Goal: Task Accomplishment & Management: Manage account settings

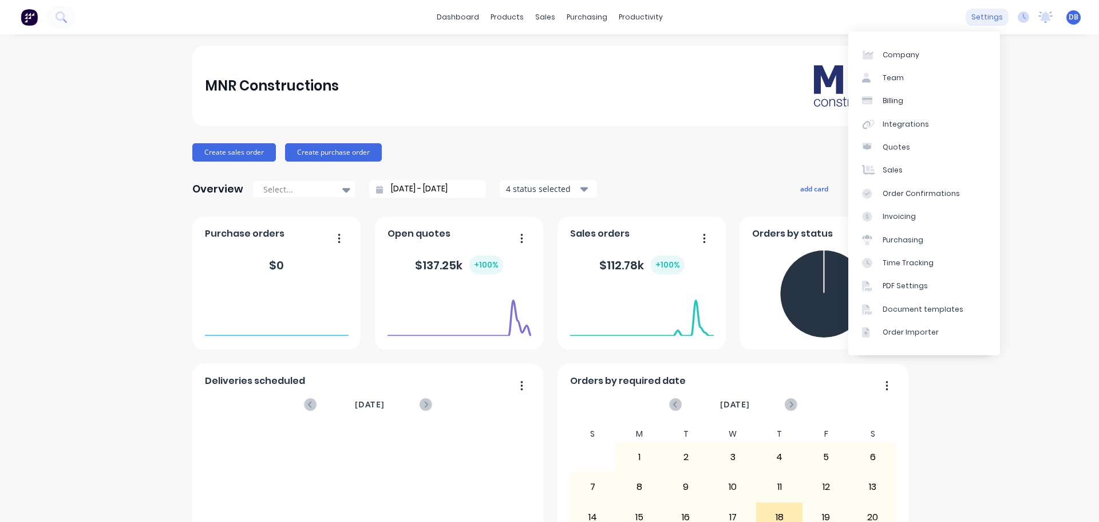
click at [983, 12] on div "settings" at bounding box center [987, 17] width 43 height 17
click at [898, 80] on div "Team" at bounding box center [893, 78] width 21 height 10
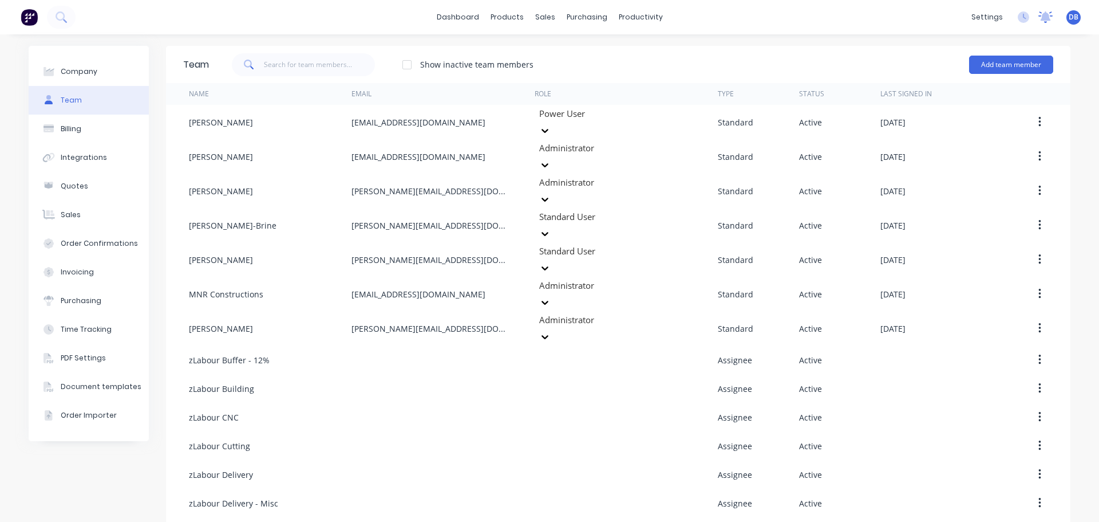
click at [1041, 14] on icon at bounding box center [1046, 16] width 14 height 11
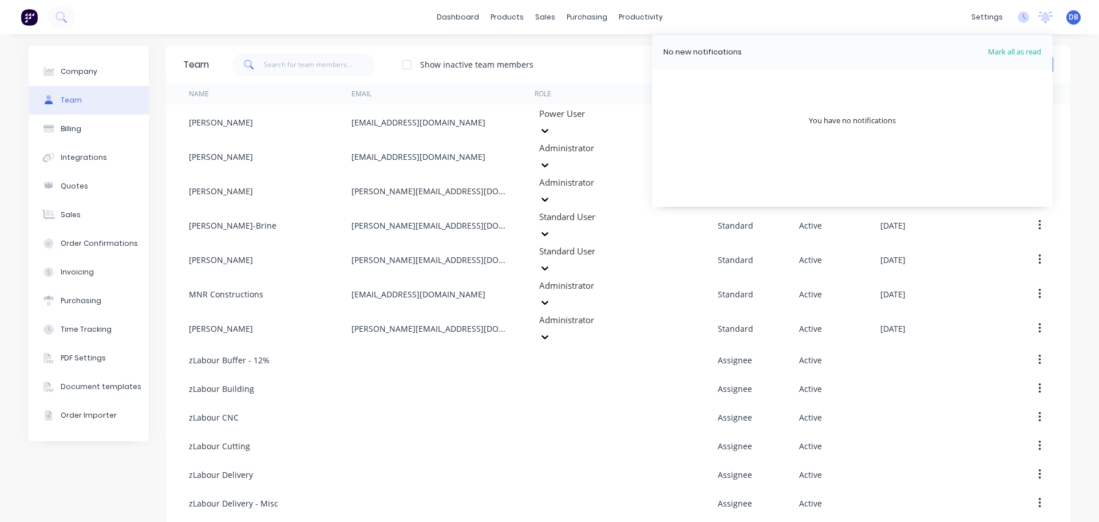
click at [664, 12] on div "dashboard products sales purchasing productivity dashboard products Product Cat…" at bounding box center [549, 17] width 1099 height 34
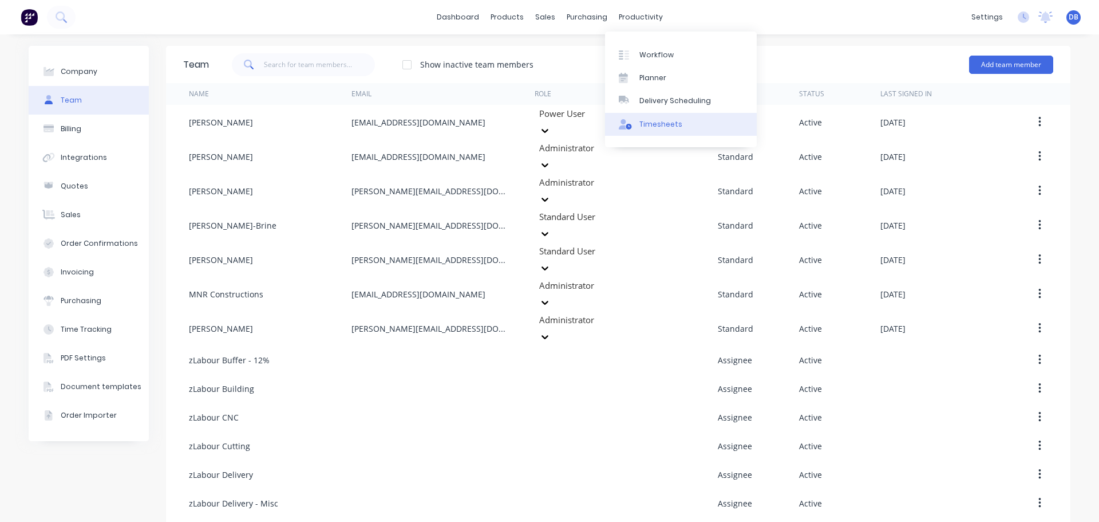
click at [664, 122] on div "Timesheets" at bounding box center [661, 124] width 43 height 10
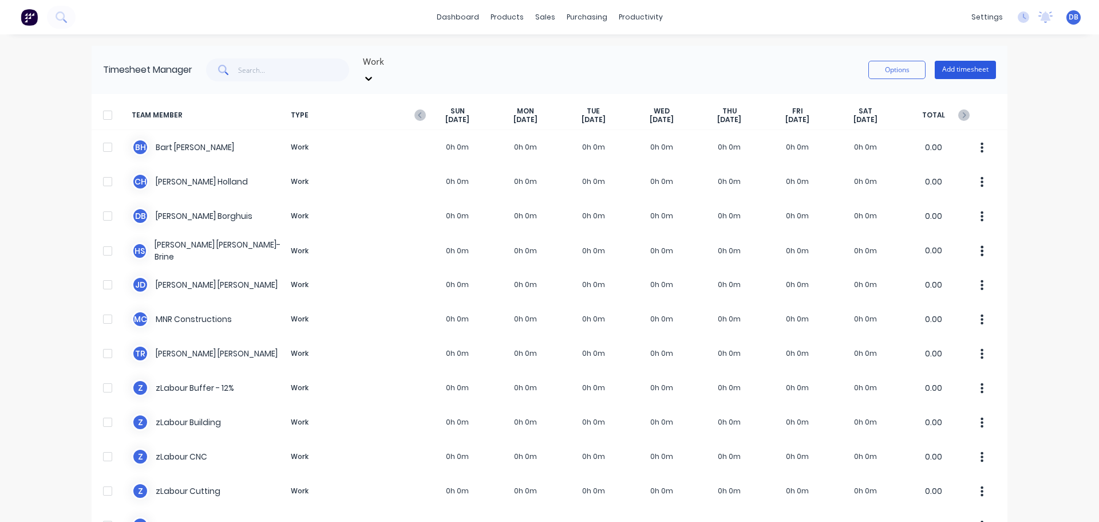
drag, startPoint x: 955, startPoint y: 76, endPoint x: 957, endPoint y: 70, distance: 6.5
click at [956, 76] on div "Timesheet Manager Work Options Add timesheet" at bounding box center [550, 70] width 916 height 48
click at [957, 69] on button "Add timesheet" at bounding box center [965, 70] width 61 height 18
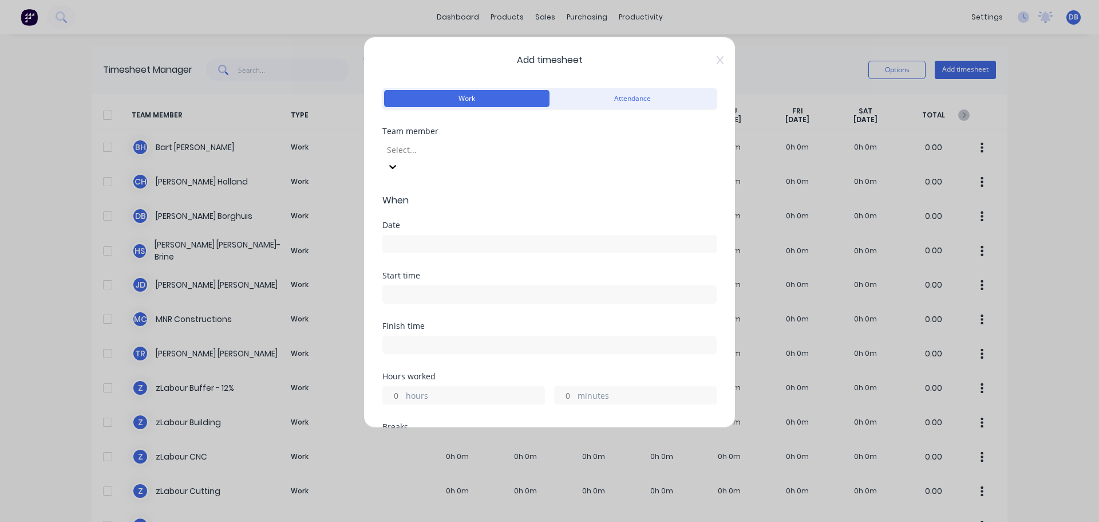
click at [551, 153] on div at bounding box center [468, 150] width 165 height 14
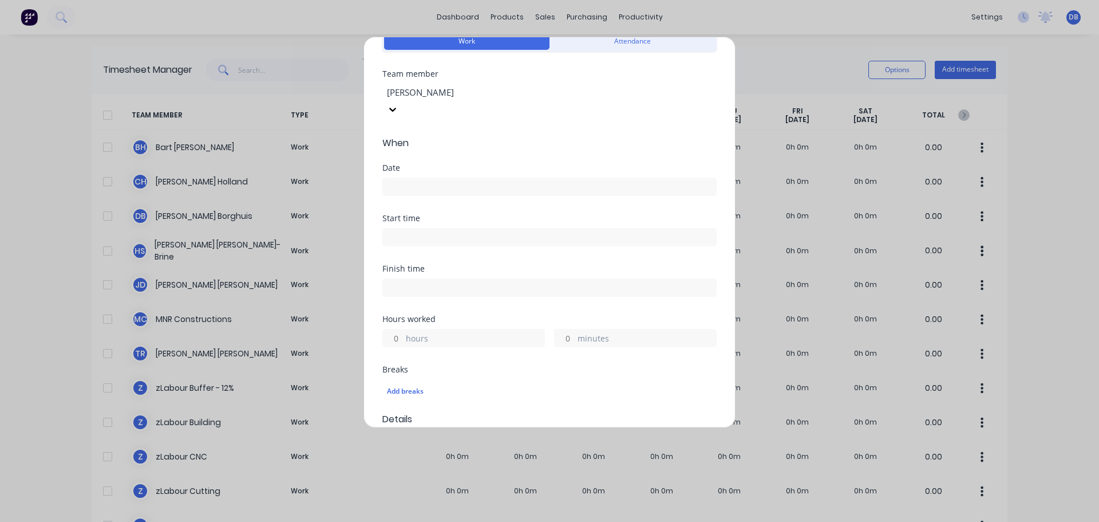
scroll to position [172, 0]
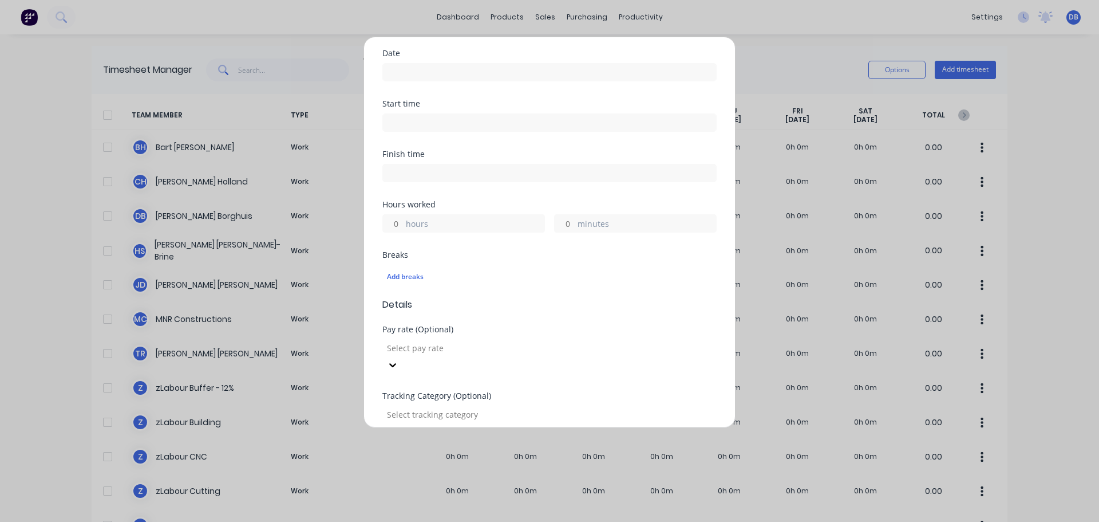
click at [503, 341] on div at bounding box center [468, 348] width 165 height 14
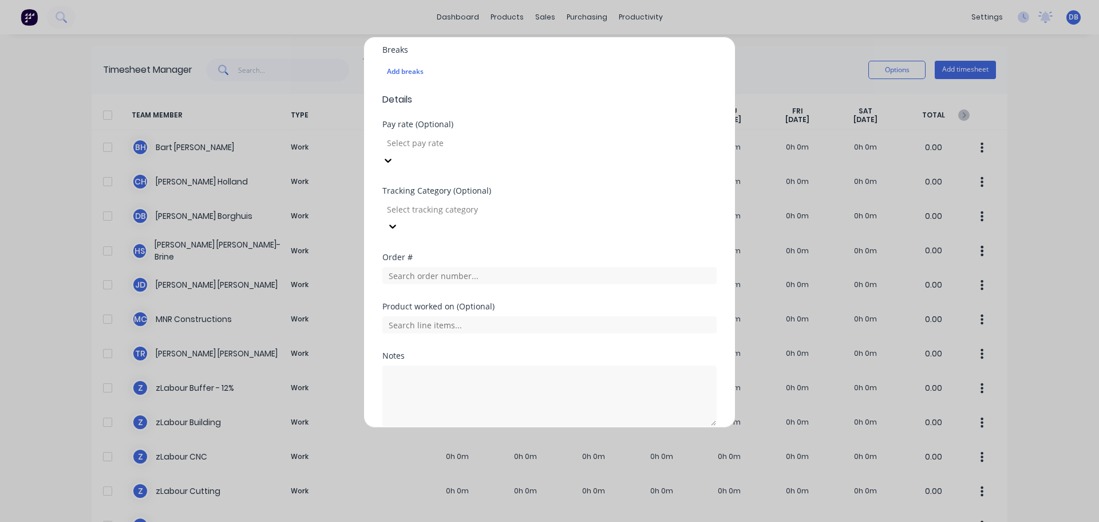
scroll to position [286, 0]
click at [585, 93] on span "Details" at bounding box center [549, 100] width 334 height 14
click at [536, 202] on div at bounding box center [468, 209] width 165 height 14
click at [595, 444] on button "Cancel" at bounding box center [603, 453] width 46 height 18
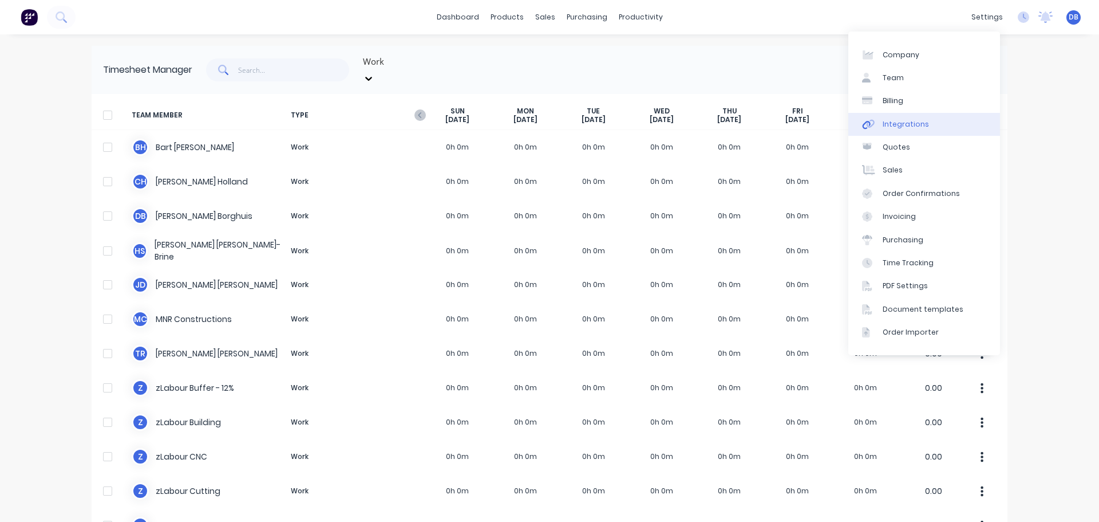
click at [910, 124] on div "Integrations" at bounding box center [906, 124] width 46 height 10
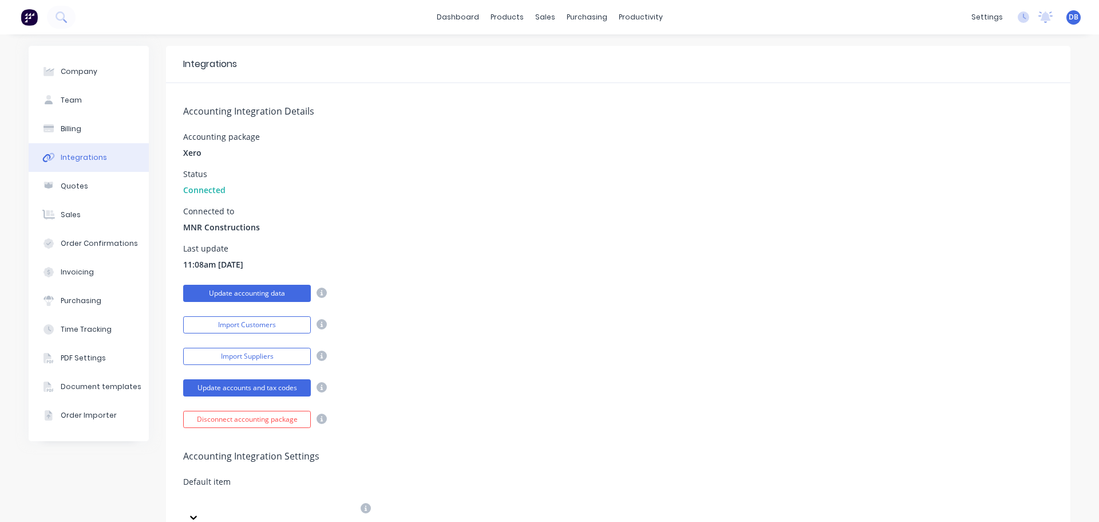
click at [262, 290] on button "Update accounting data" at bounding box center [247, 293] width 128 height 17
click at [265, 390] on button "Update accounts and tax codes" at bounding box center [247, 387] width 128 height 17
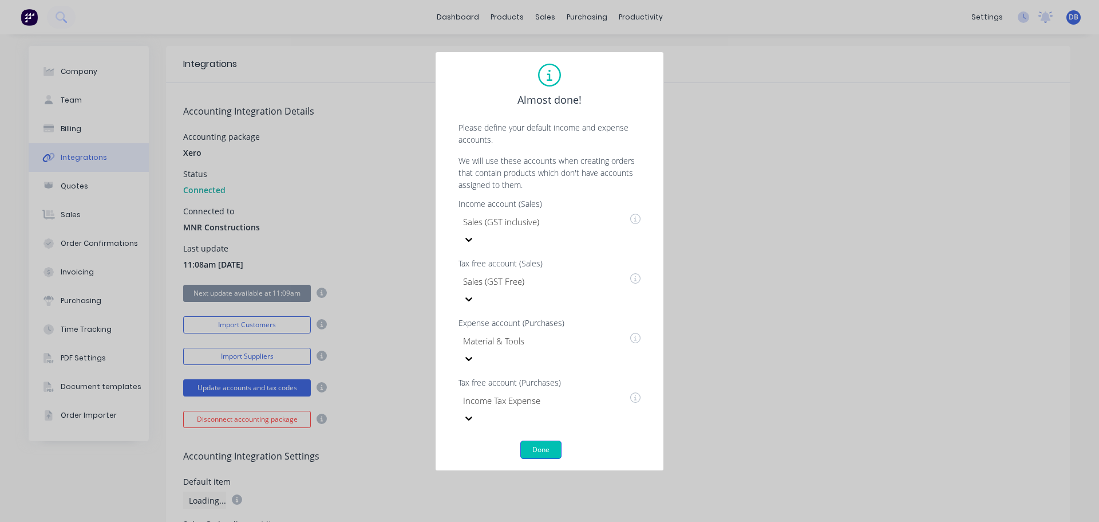
click at [539, 440] on button "Done" at bounding box center [540, 449] width 41 height 18
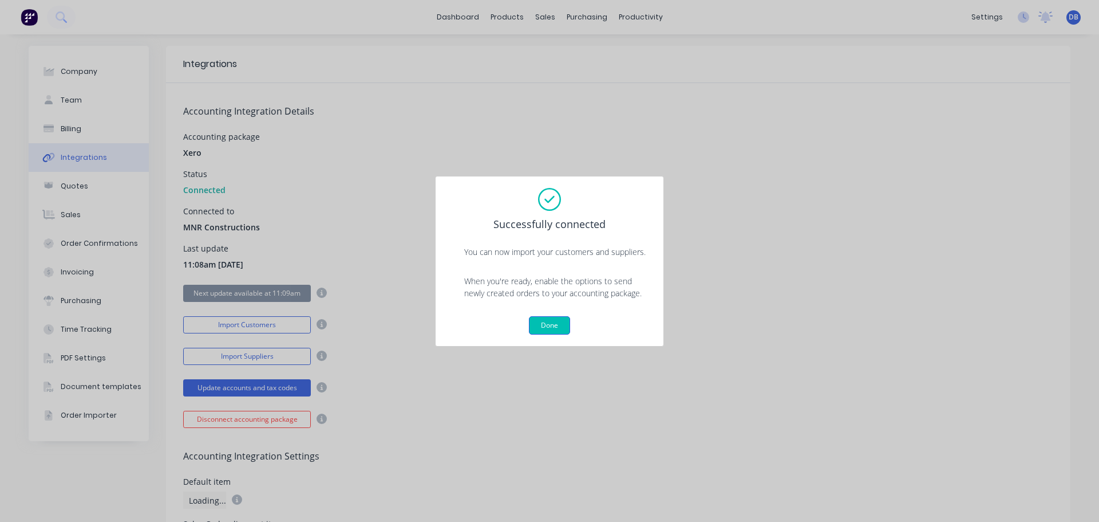
click at [558, 332] on button "Done" at bounding box center [549, 325] width 41 height 18
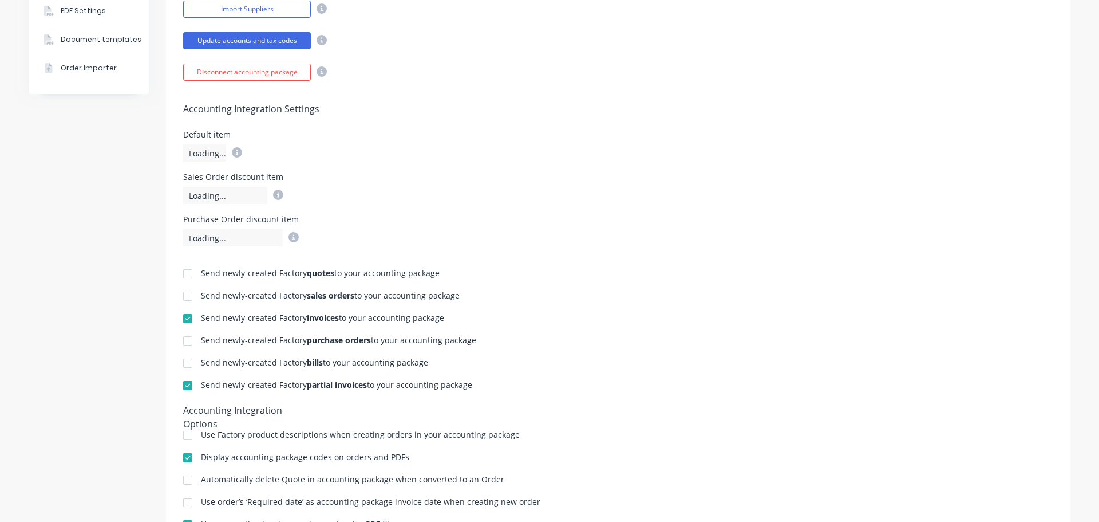
scroll to position [447, 0]
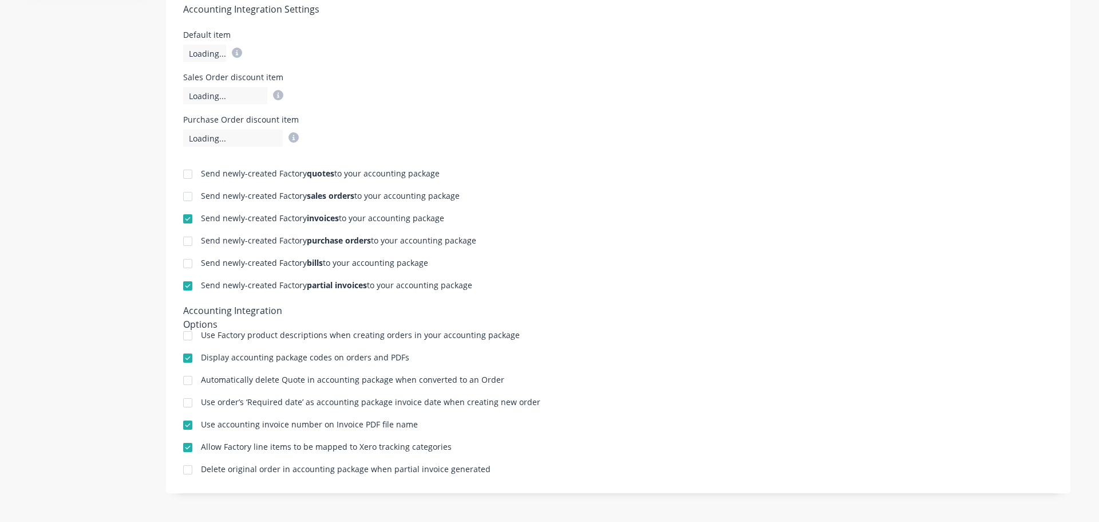
drag, startPoint x: 580, startPoint y: 281, endPoint x: 589, endPoint y: 269, distance: 15.2
click at [581, 281] on div "Send newly-created Factory partial invoices to your accounting package" at bounding box center [618, 286] width 870 height 11
click at [686, 403] on div "Use order’s ‘Required date’ as accounting package invoice date when creating ne…" at bounding box center [618, 403] width 870 height 11
click at [692, 387] on div "Send newly-created Factory quotes to your accounting package Send newly-created…" at bounding box center [618, 311] width 905 height 329
click at [658, 399] on div "Use order’s ‘Required date’ as accounting package invoice date when creating ne…" at bounding box center [618, 403] width 870 height 11
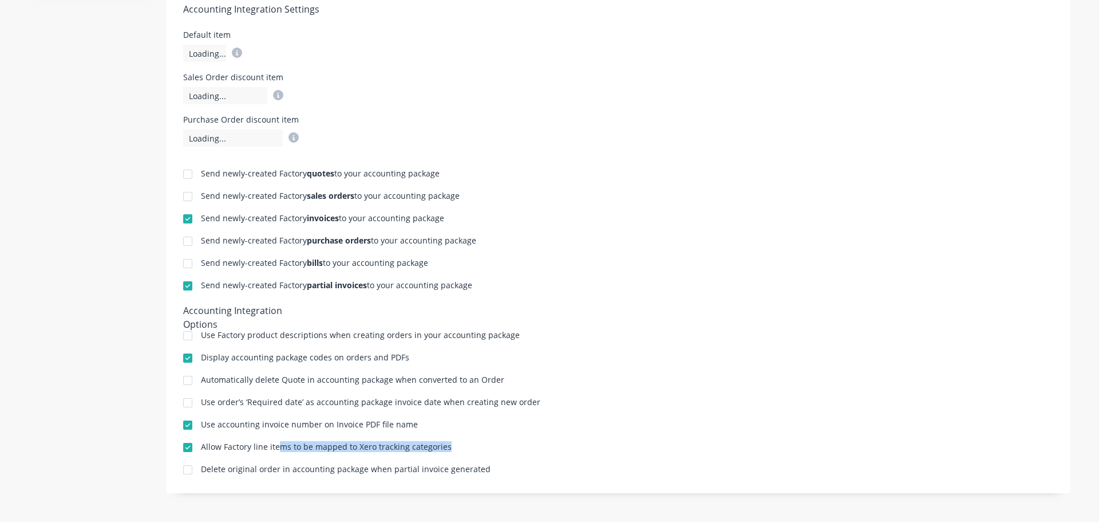
drag, startPoint x: 450, startPoint y: 447, endPoint x: 275, endPoint y: 449, distance: 174.6
click at [275, 449] on div "Allow Factory line items to be mapped to Xero tracking categories" at bounding box center [618, 448] width 870 height 11
click at [459, 444] on div "Allow Factory line items to be mapped to Xero tracking categories" at bounding box center [618, 448] width 870 height 11
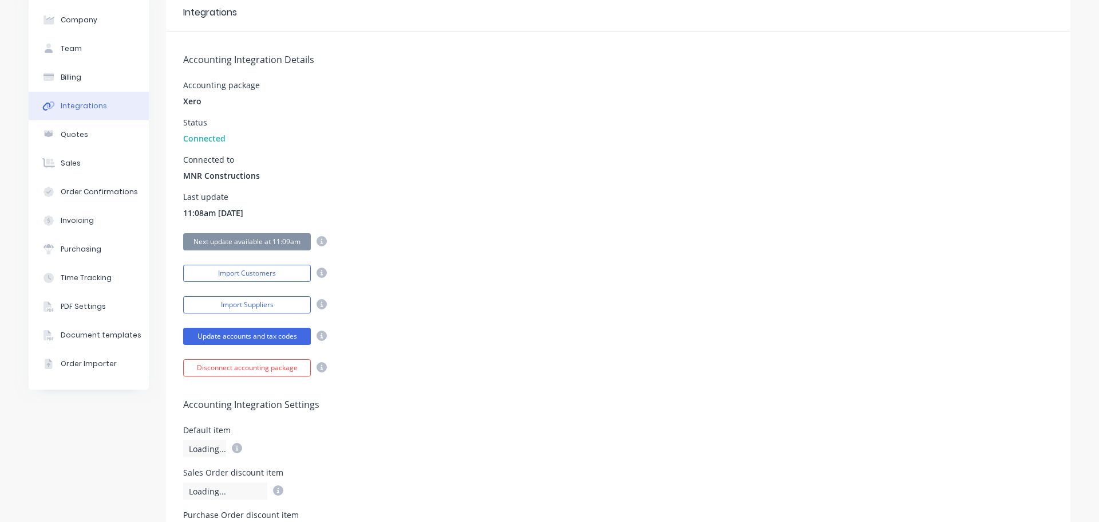
scroll to position [0, 0]
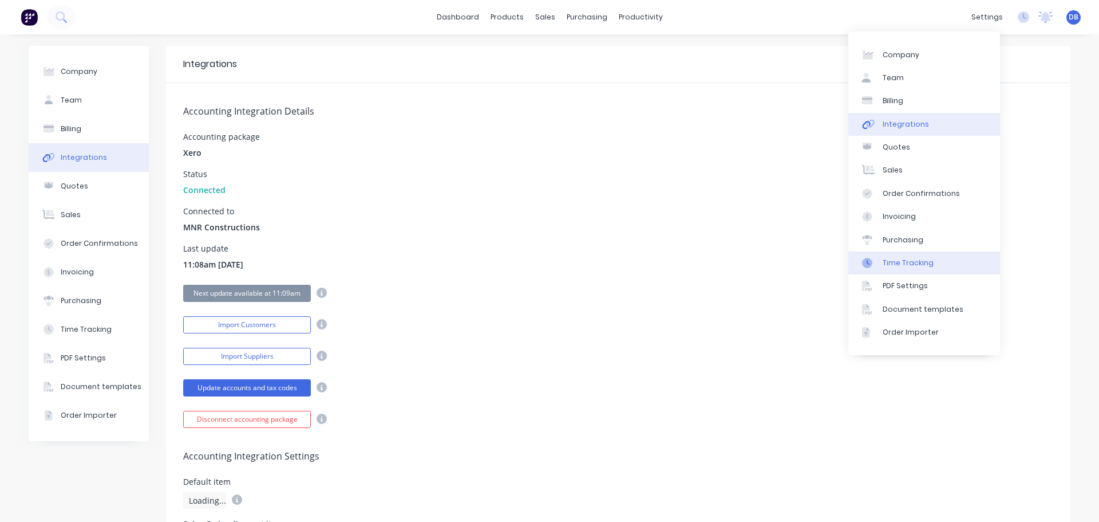
click at [918, 267] on div "Time Tracking" at bounding box center [908, 263] width 51 height 10
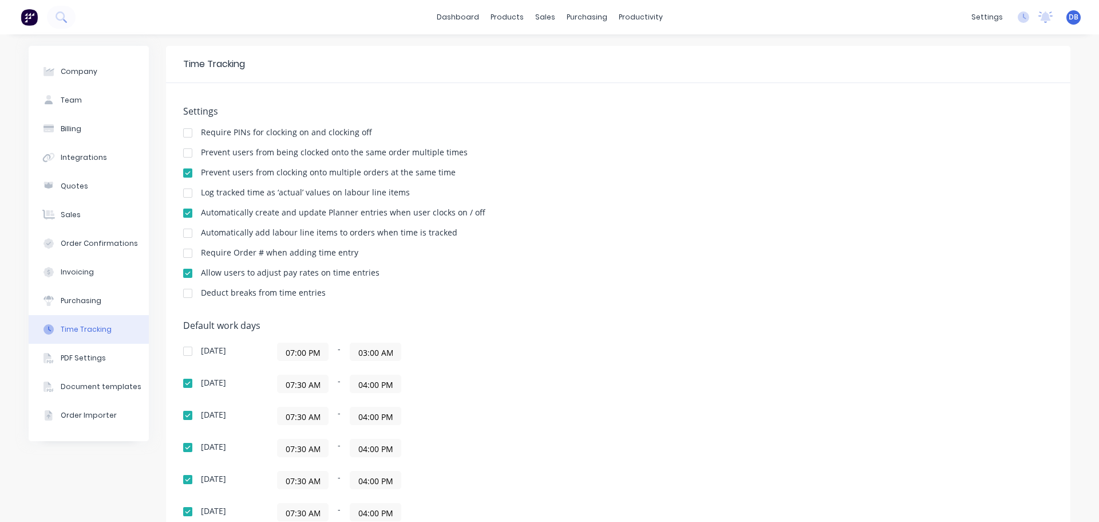
drag, startPoint x: 633, startPoint y: 242, endPoint x: 440, endPoint y: 65, distance: 261.4
click at [633, 242] on div "Settings Require PINs for clocking on and clocking off Prevent users from being…" at bounding box center [618, 207] width 870 height 203
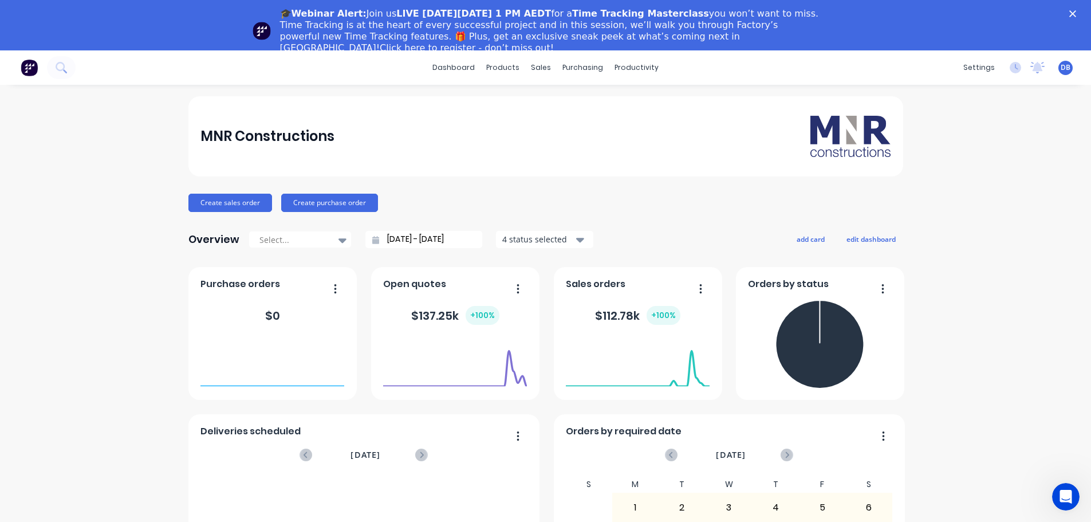
click at [1077, 17] on div "🎓Webinar Alert: Join us LIVE on Thursday, October 16 at 1 PM AEDT for a Time Tr…" at bounding box center [545, 31] width 1091 height 53
click at [1076, 10] on icon "Close" at bounding box center [1072, 13] width 7 height 7
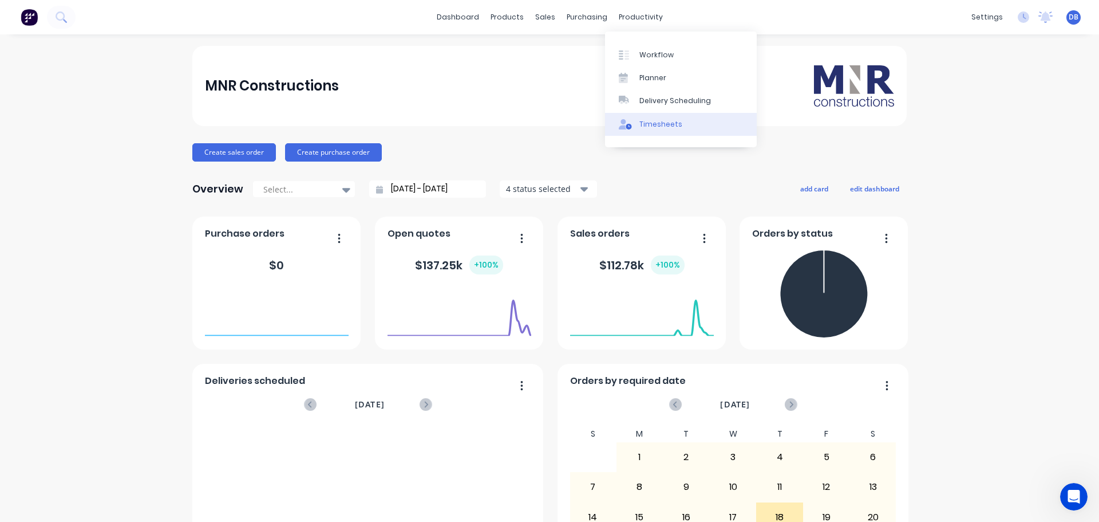
click at [646, 127] on div "Timesheets" at bounding box center [661, 124] width 43 height 10
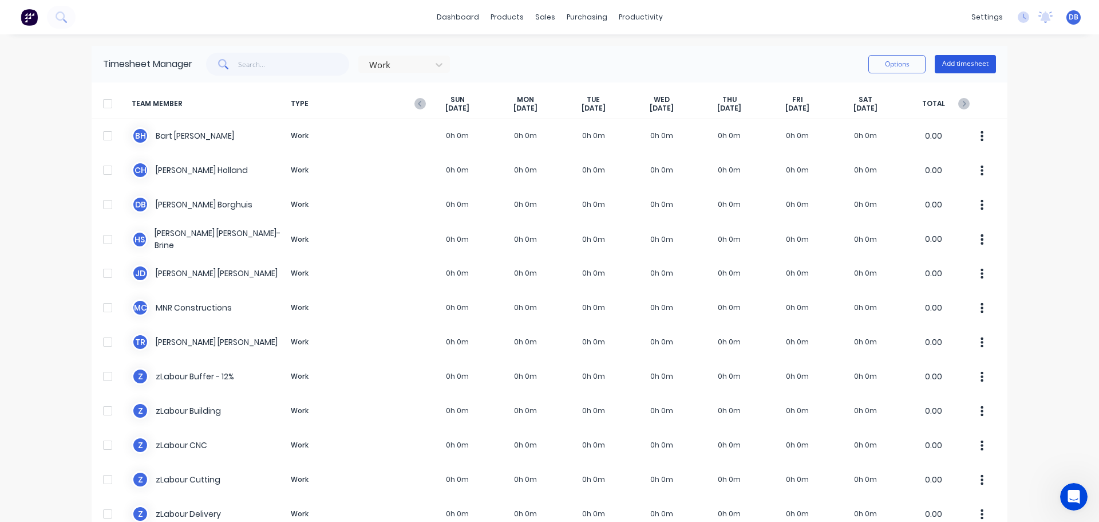
click at [961, 69] on button "Add timesheet" at bounding box center [965, 64] width 61 height 18
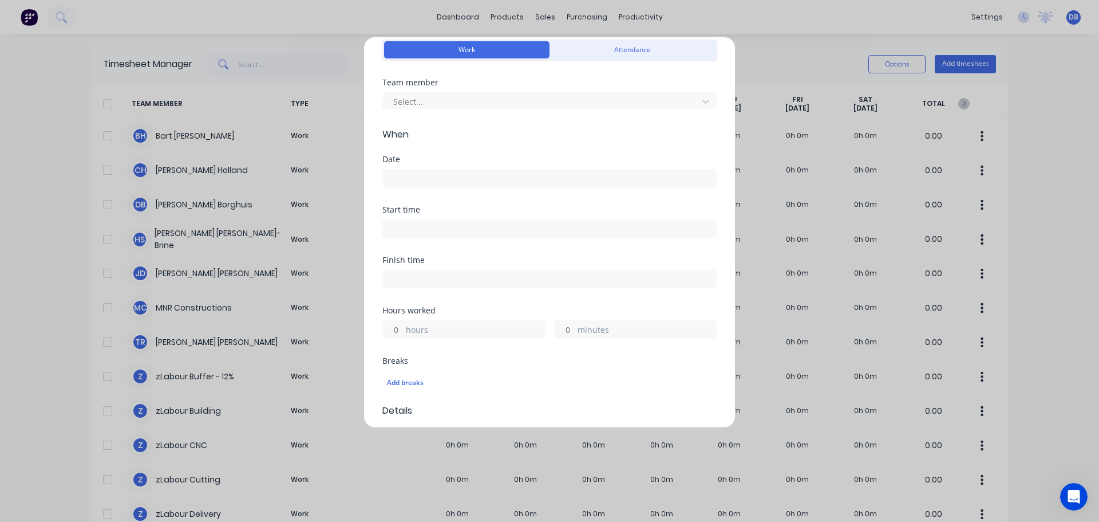
scroll to position [229, 0]
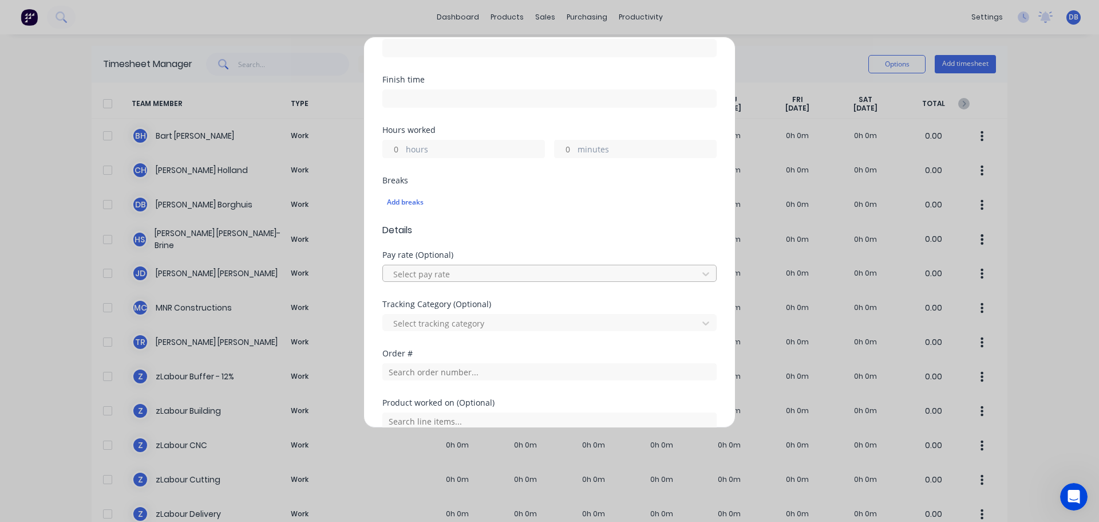
click at [482, 267] on div at bounding box center [542, 274] width 300 height 14
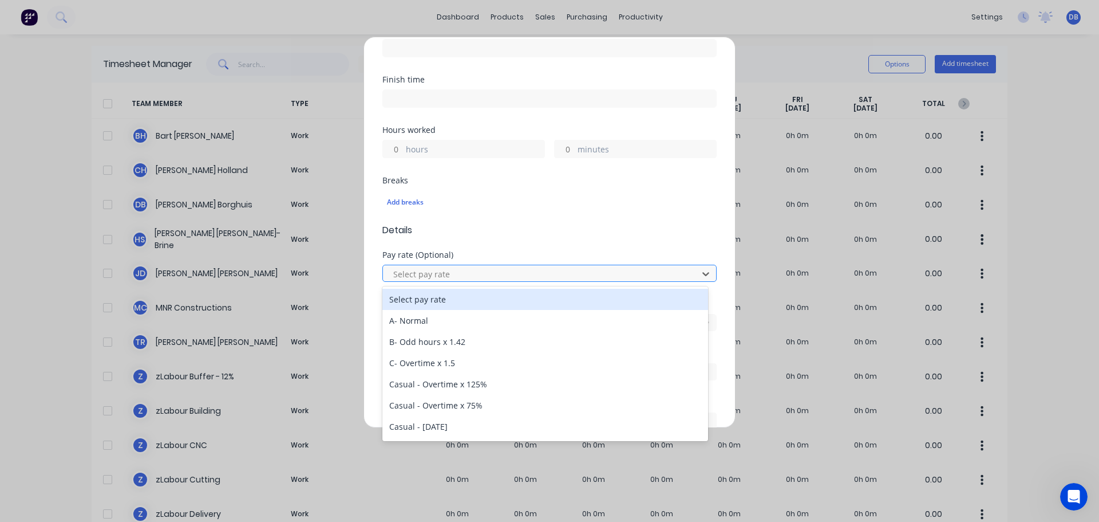
click at [487, 270] on div at bounding box center [542, 274] width 300 height 14
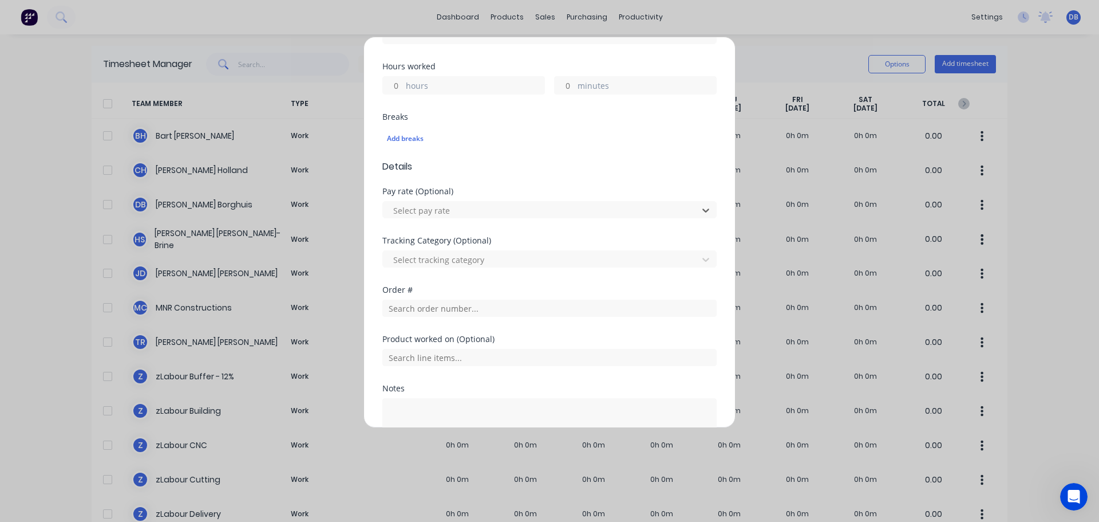
scroll to position [344, 0]
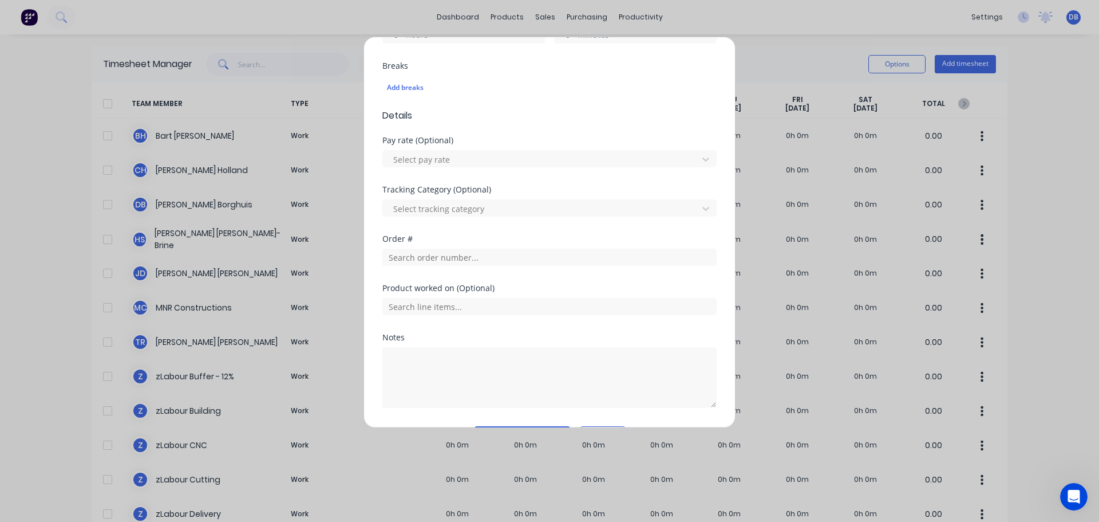
click at [500, 194] on div "Tracking Category (Optional) Select tracking category" at bounding box center [549, 201] width 334 height 31
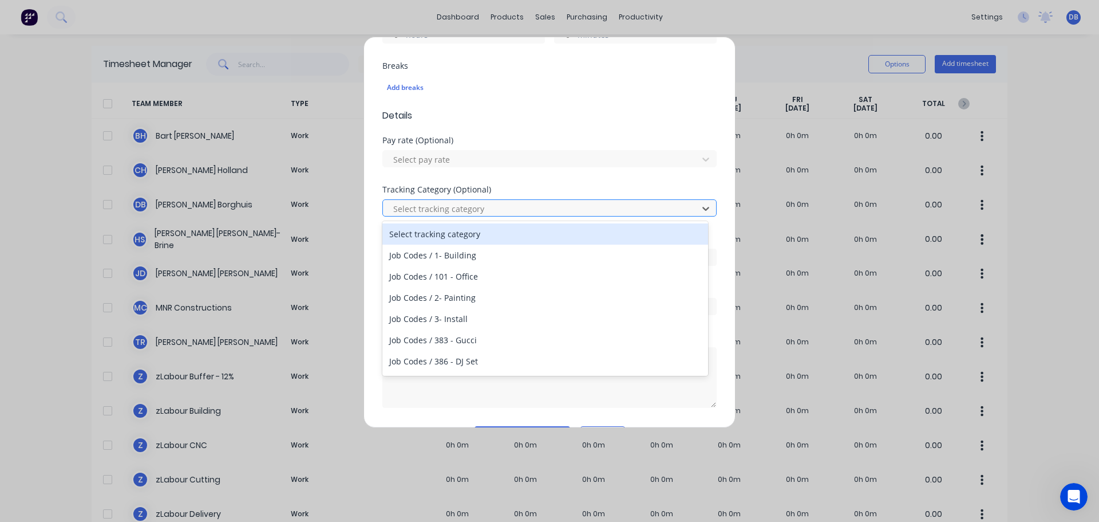
click at [493, 213] on div at bounding box center [542, 209] width 300 height 14
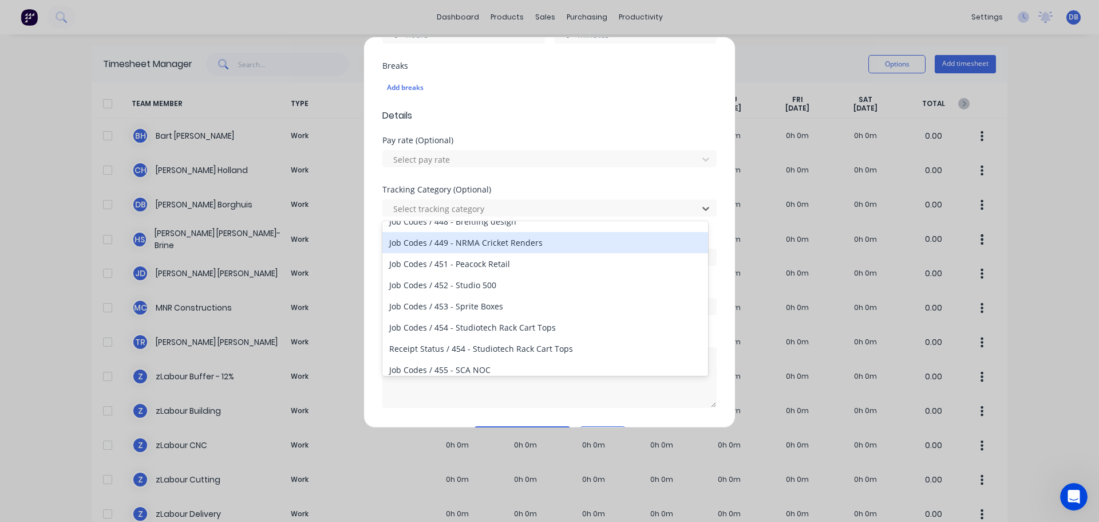
scroll to position [595, 0]
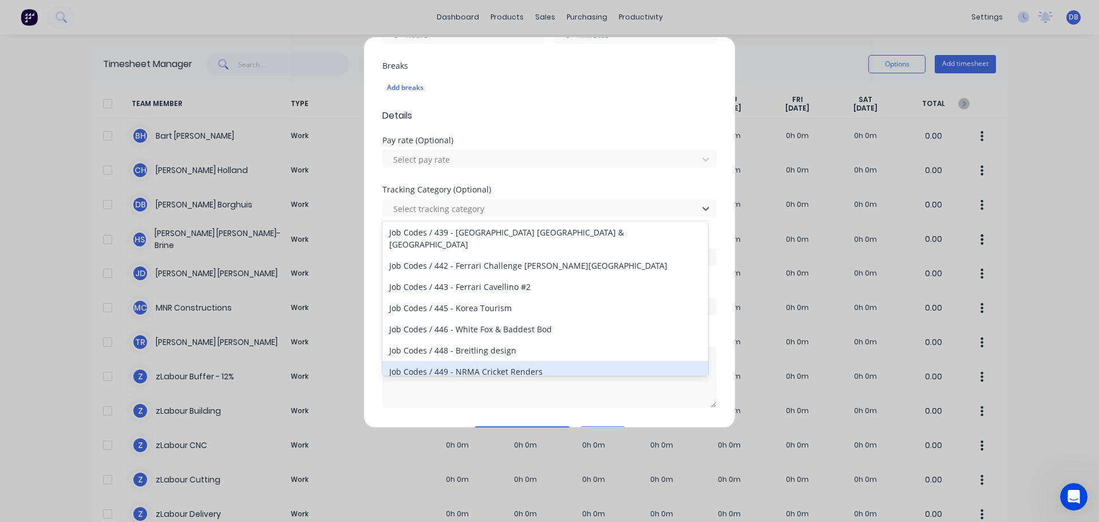
click at [31, 190] on div "Add timesheet Work Attendance Team member Select... When Date Start time Finish…" at bounding box center [549, 261] width 1099 height 522
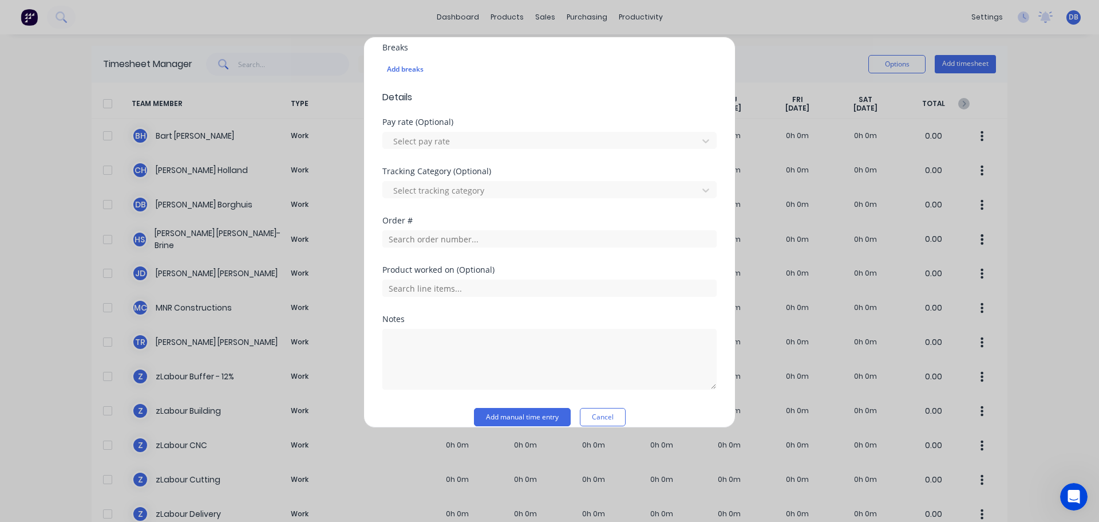
scroll to position [377, 0]
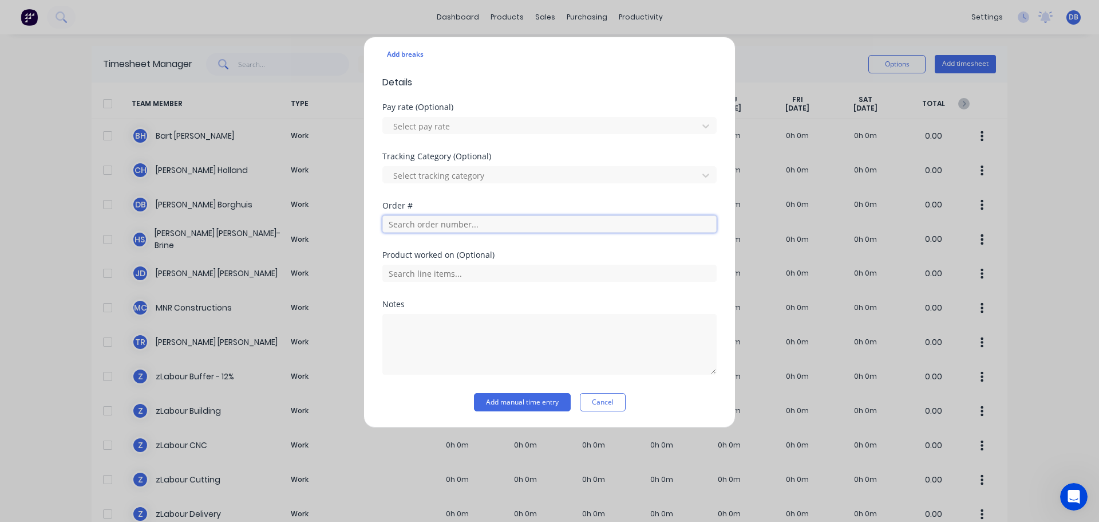
click at [526, 222] on input "text" at bounding box center [549, 223] width 334 height 17
click at [536, 187] on div "Tracking Category (Optional) Select tracking category" at bounding box center [549, 176] width 334 height 49
click at [540, 176] on div at bounding box center [542, 175] width 300 height 14
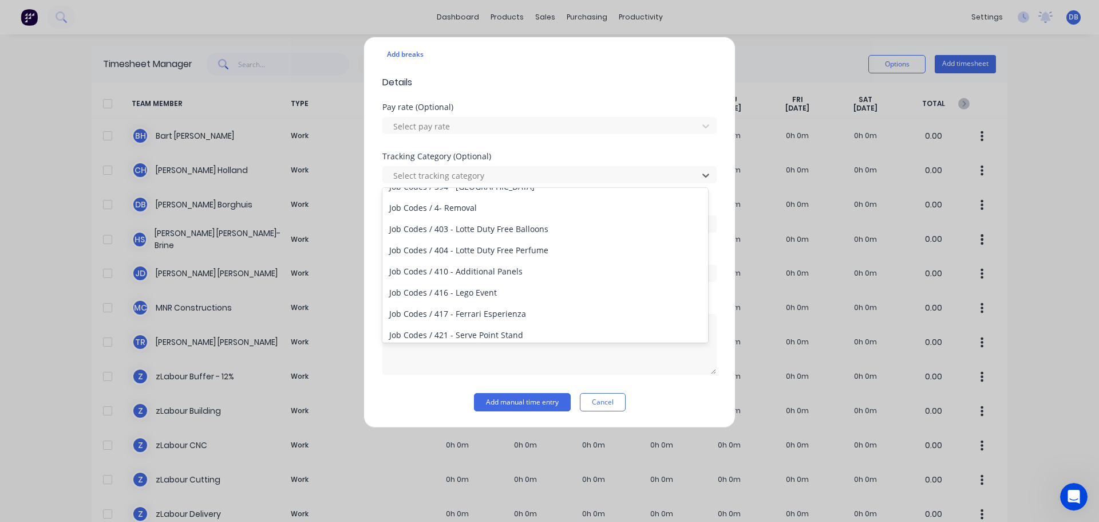
scroll to position [172, 0]
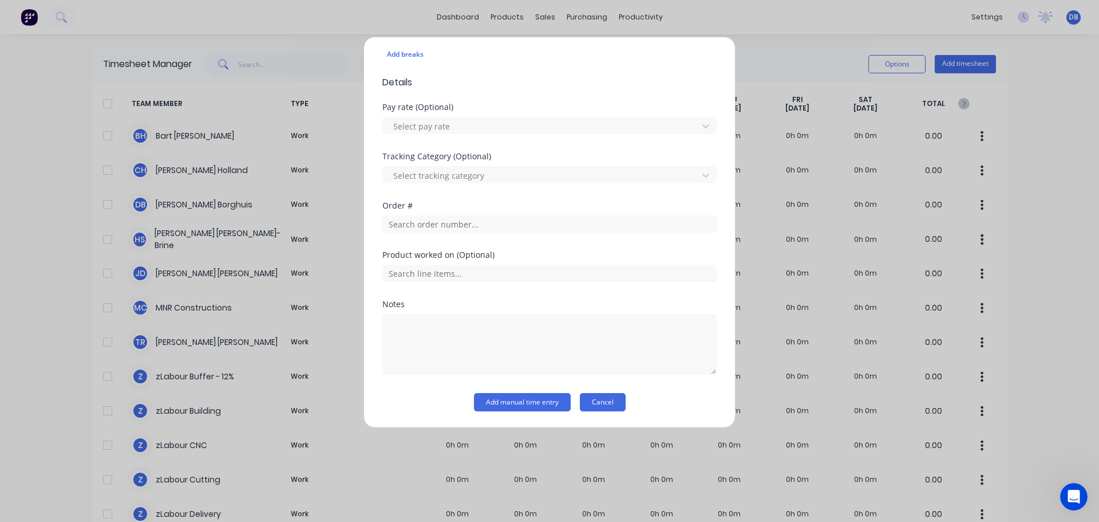
click at [607, 402] on button "Cancel" at bounding box center [603, 402] width 46 height 18
